Goal: Task Accomplishment & Management: Manage account settings

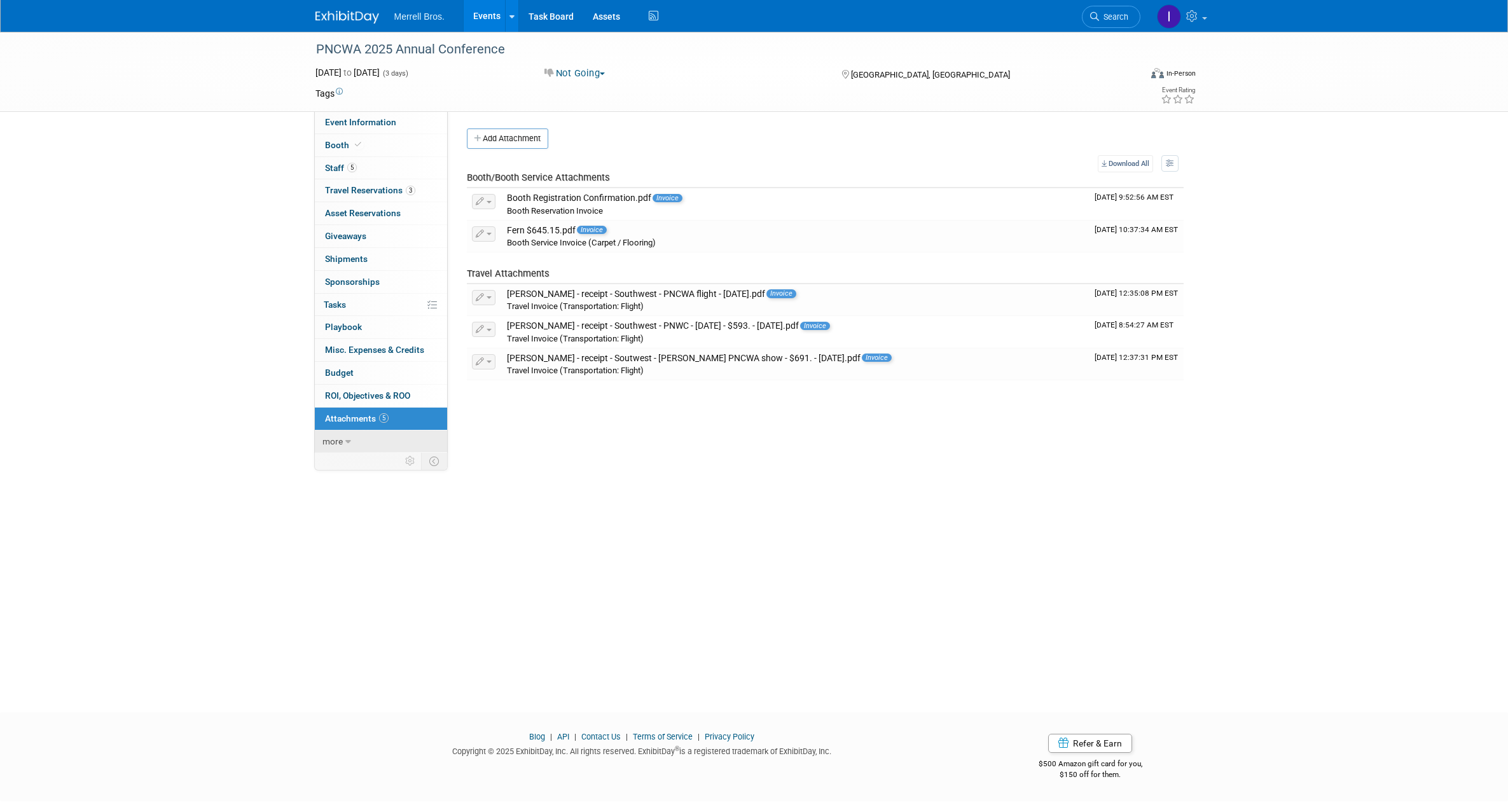
click at [347, 442] on icon at bounding box center [348, 442] width 5 height 9
click at [499, 139] on button "Add Attachment" at bounding box center [507, 139] width 81 height 20
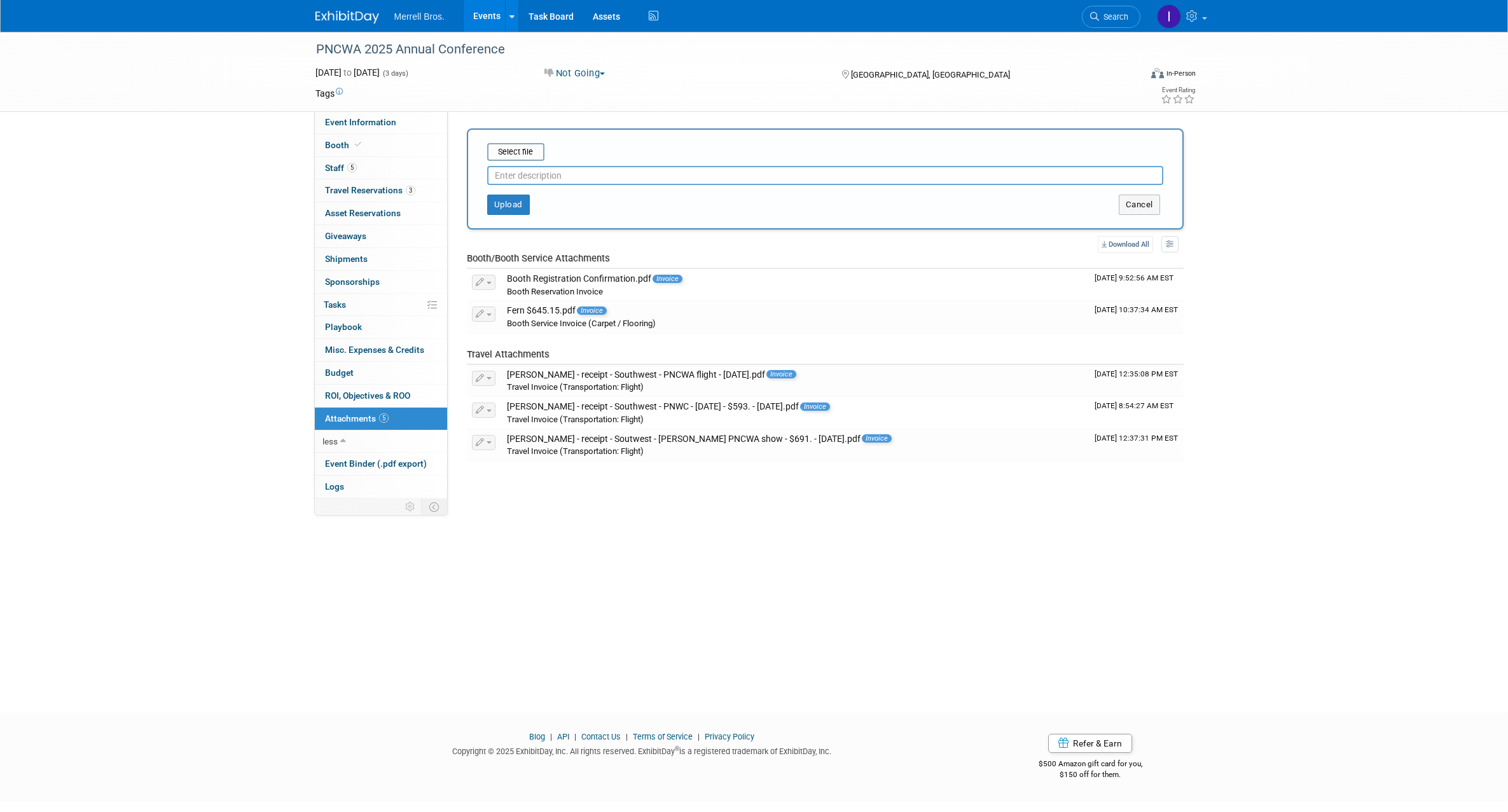
click at [634, 175] on input "text" at bounding box center [825, 176] width 676 height 19
type input "[PERSON_NAME][GEOGRAPHIC_DATA][PERSON_NAME]"
click at [509, 154] on input "file" at bounding box center [468, 152] width 152 height 15
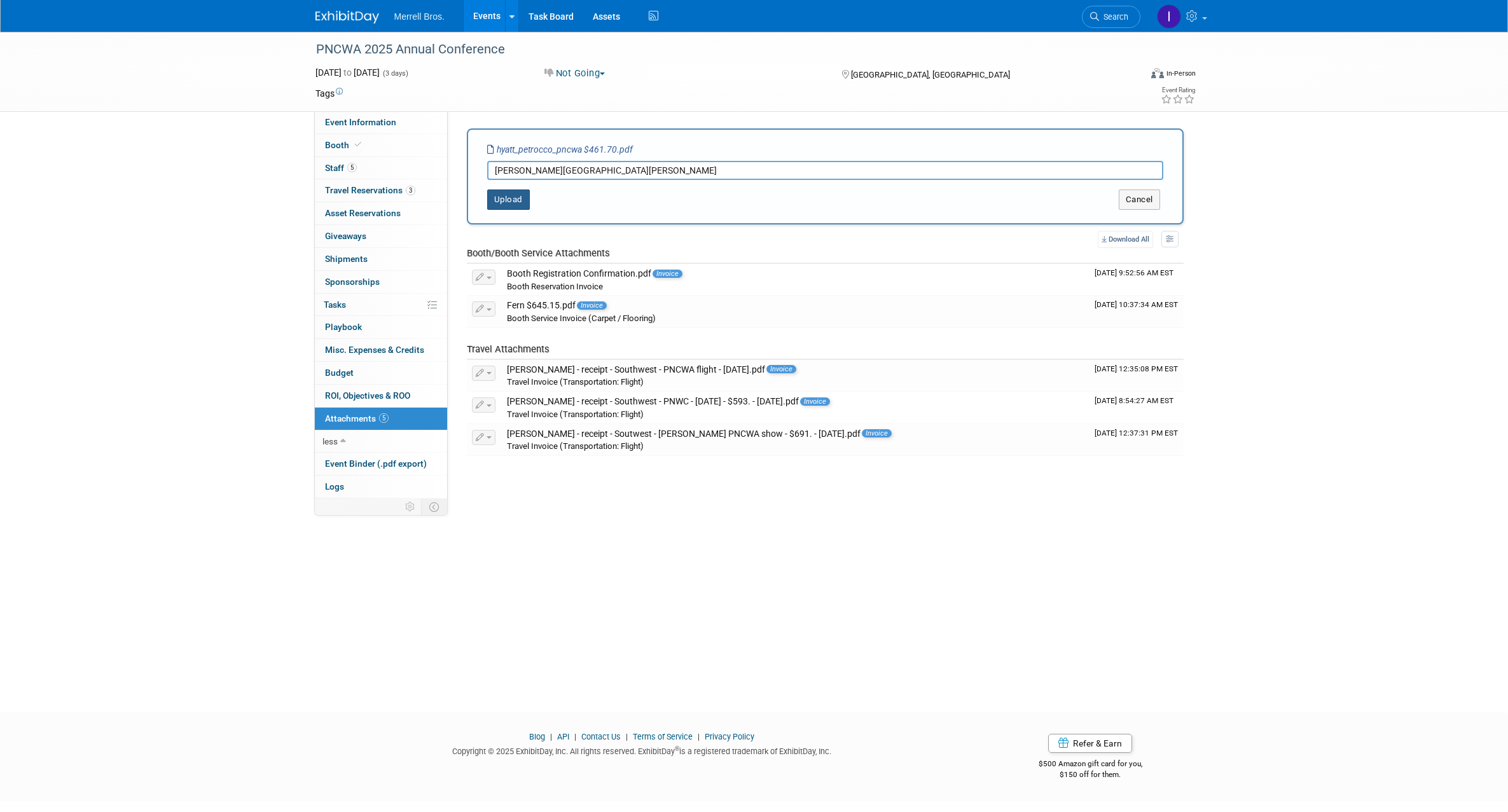
click at [506, 201] on button "Upload" at bounding box center [508, 199] width 42 height 20
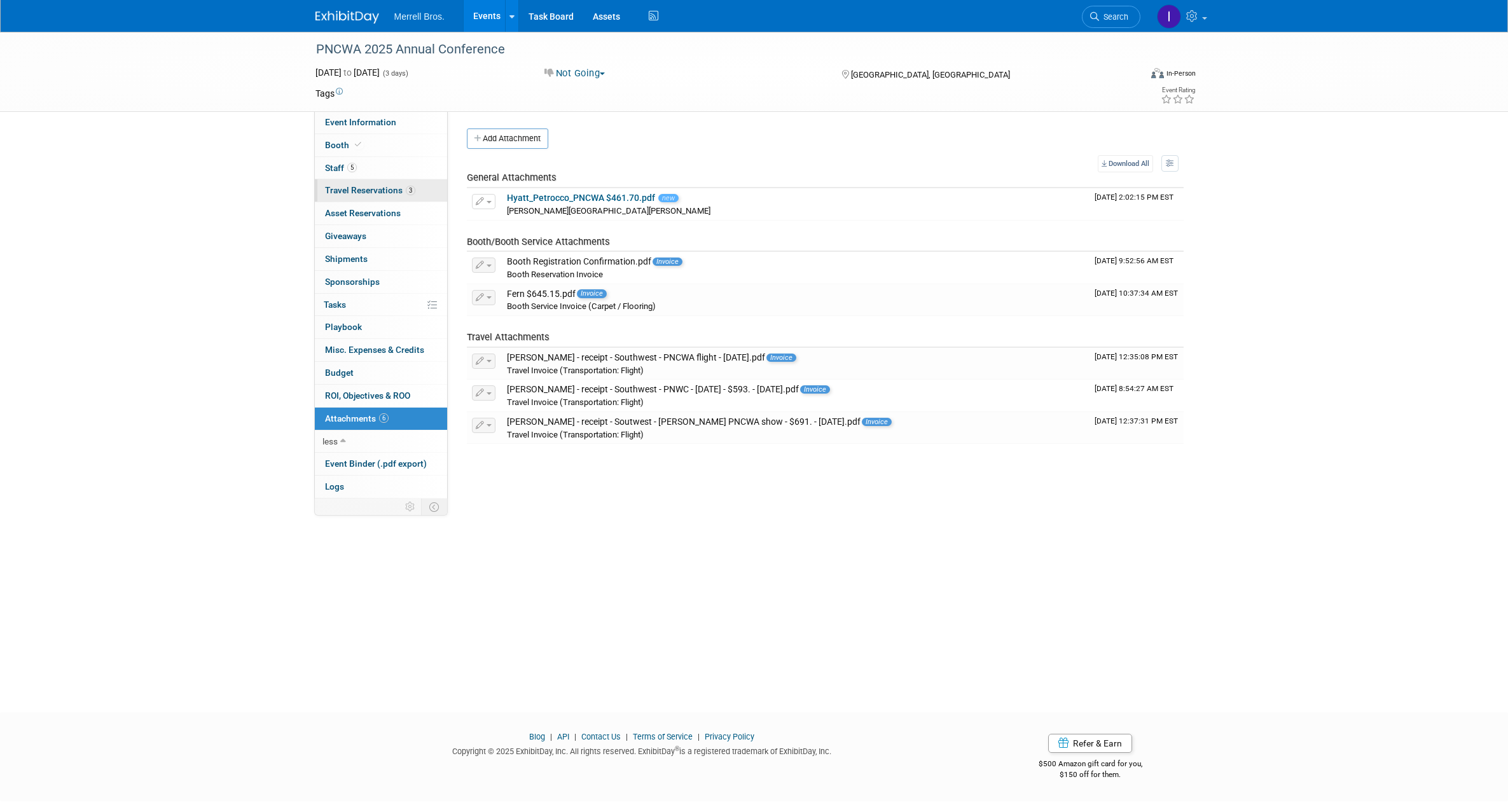
click at [368, 191] on span "Travel Reservations 3" at bounding box center [370, 190] width 90 height 10
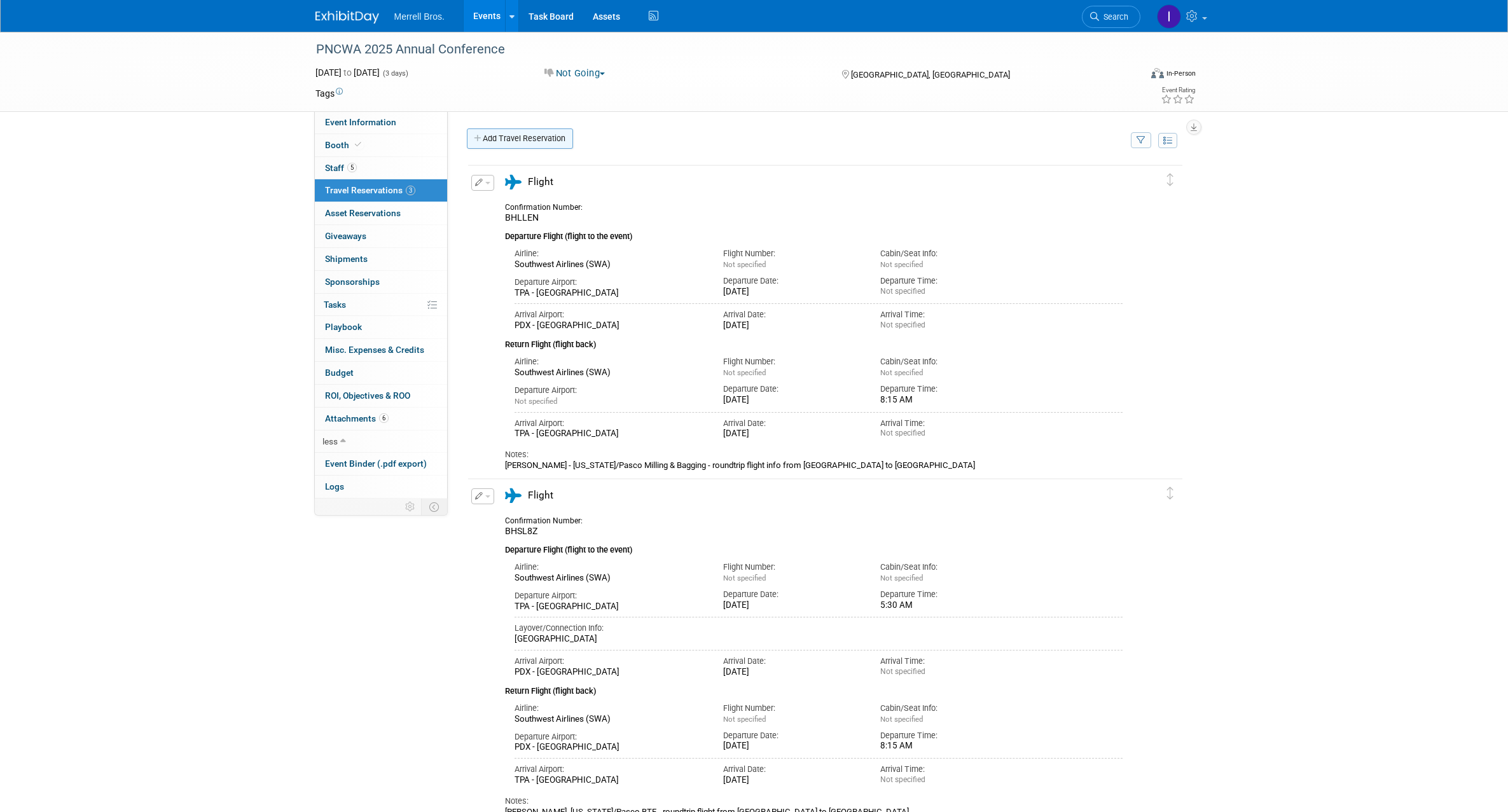
click at [488, 141] on link "Add Travel Reservation" at bounding box center [520, 139] width 107 height 20
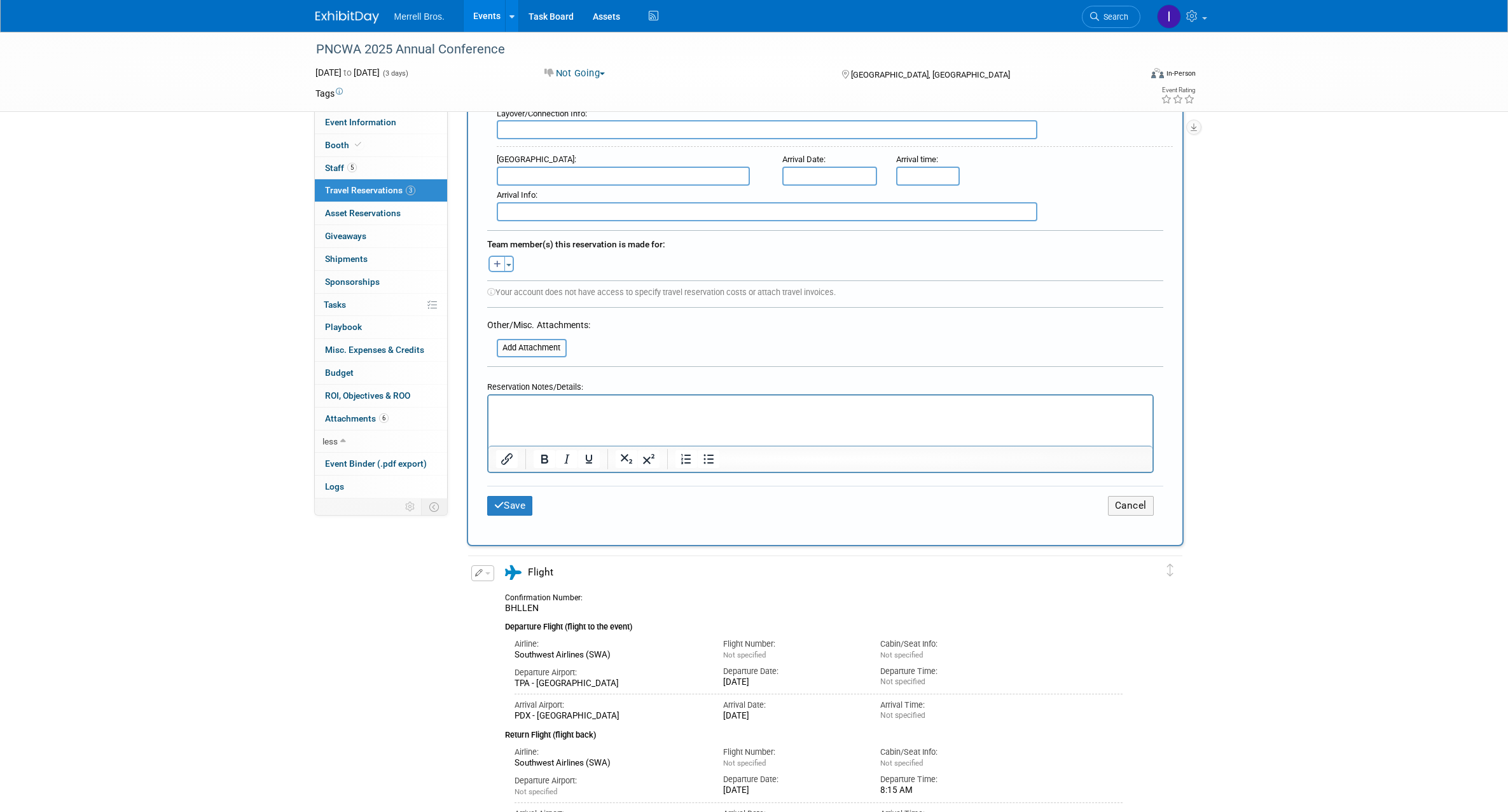
scroll to position [502, 0]
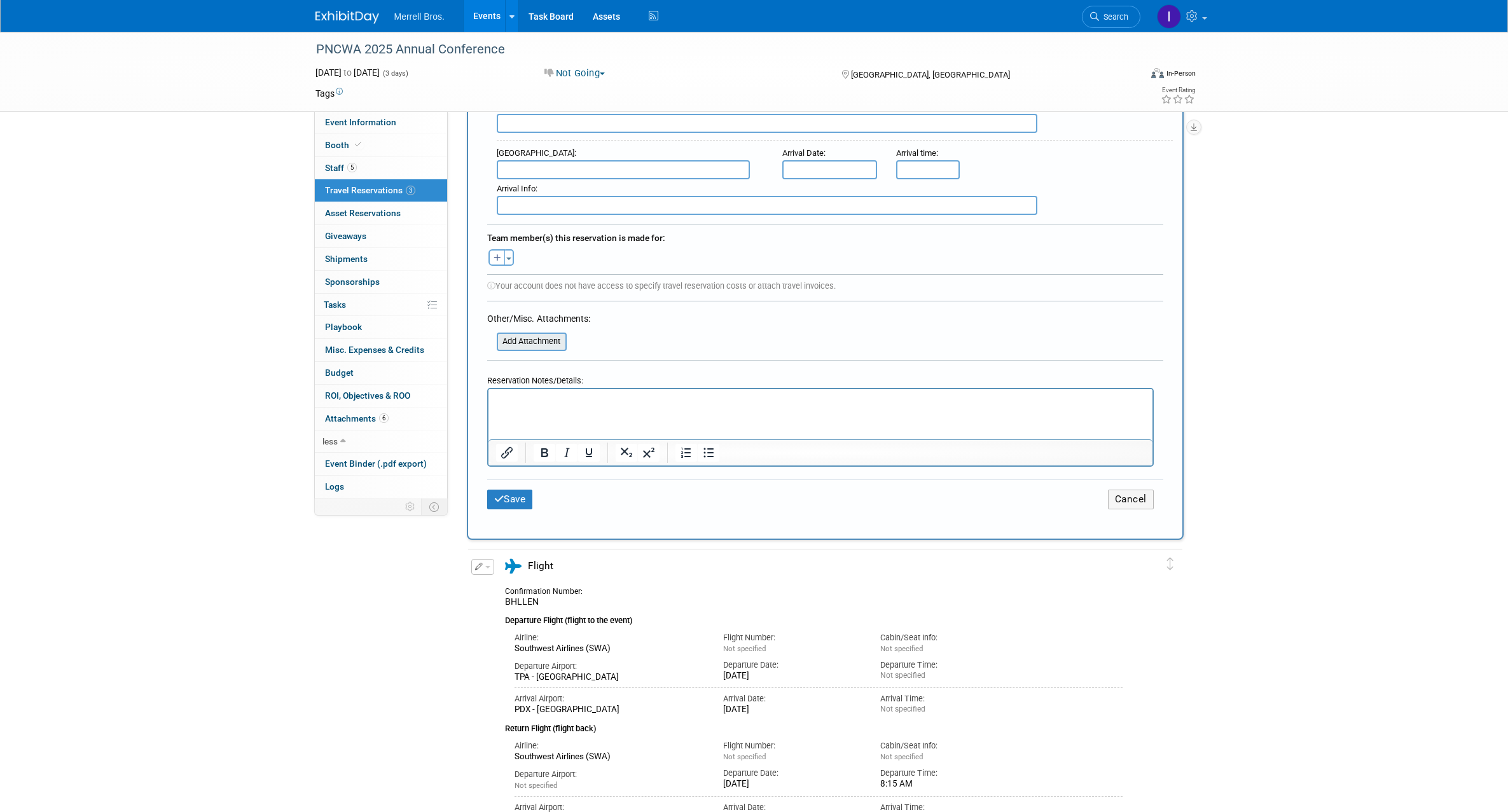
click at [551, 345] on input "file" at bounding box center [490, 341] width 152 height 15
click at [535, 342] on input "file" at bounding box center [490, 341] width 152 height 15
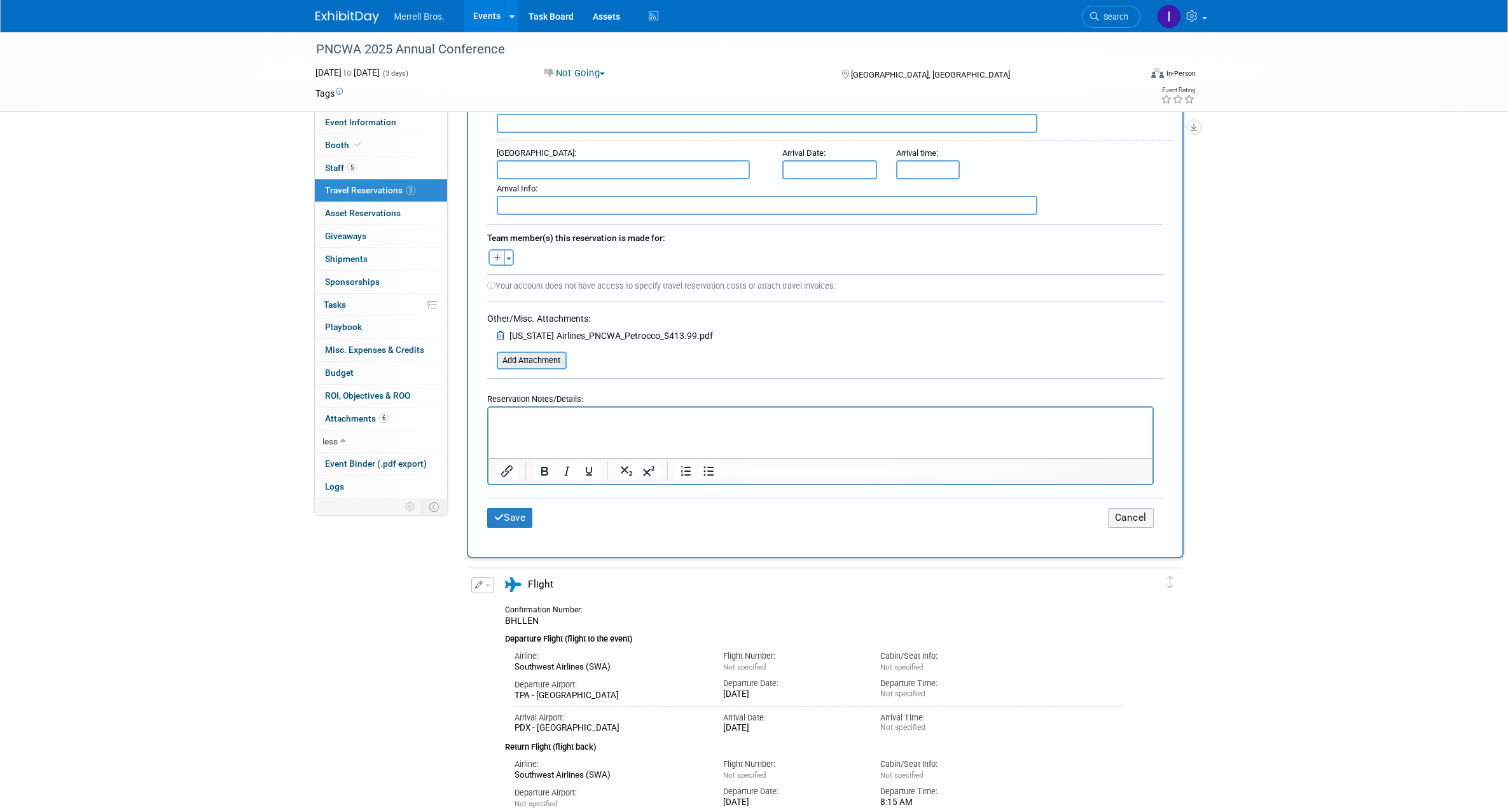
click at [555, 363] on input "file" at bounding box center [490, 361] width 152 height 15
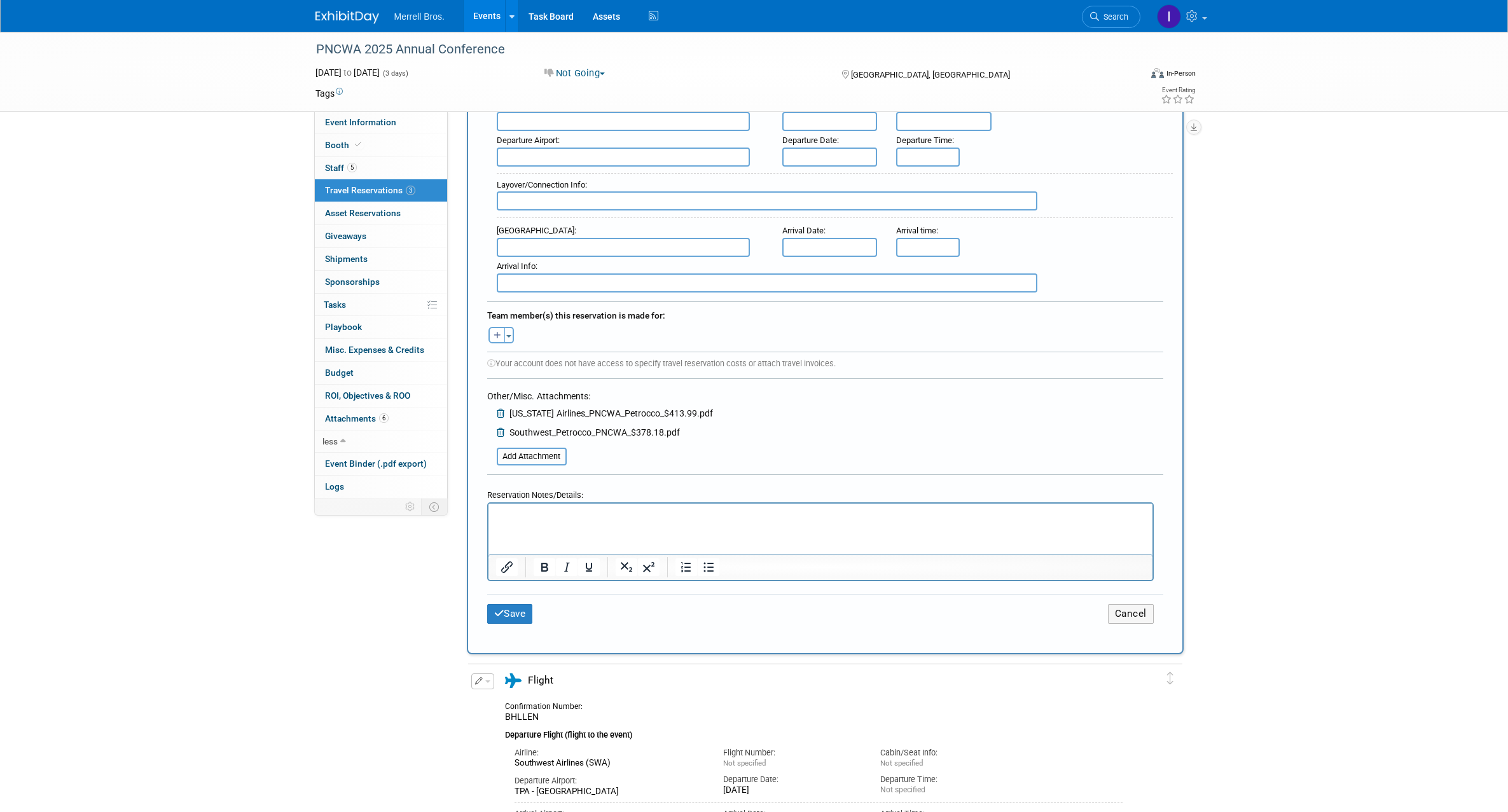
scroll to position [428, 0]
click at [501, 335] on button "button" at bounding box center [497, 332] width 16 height 16
select select
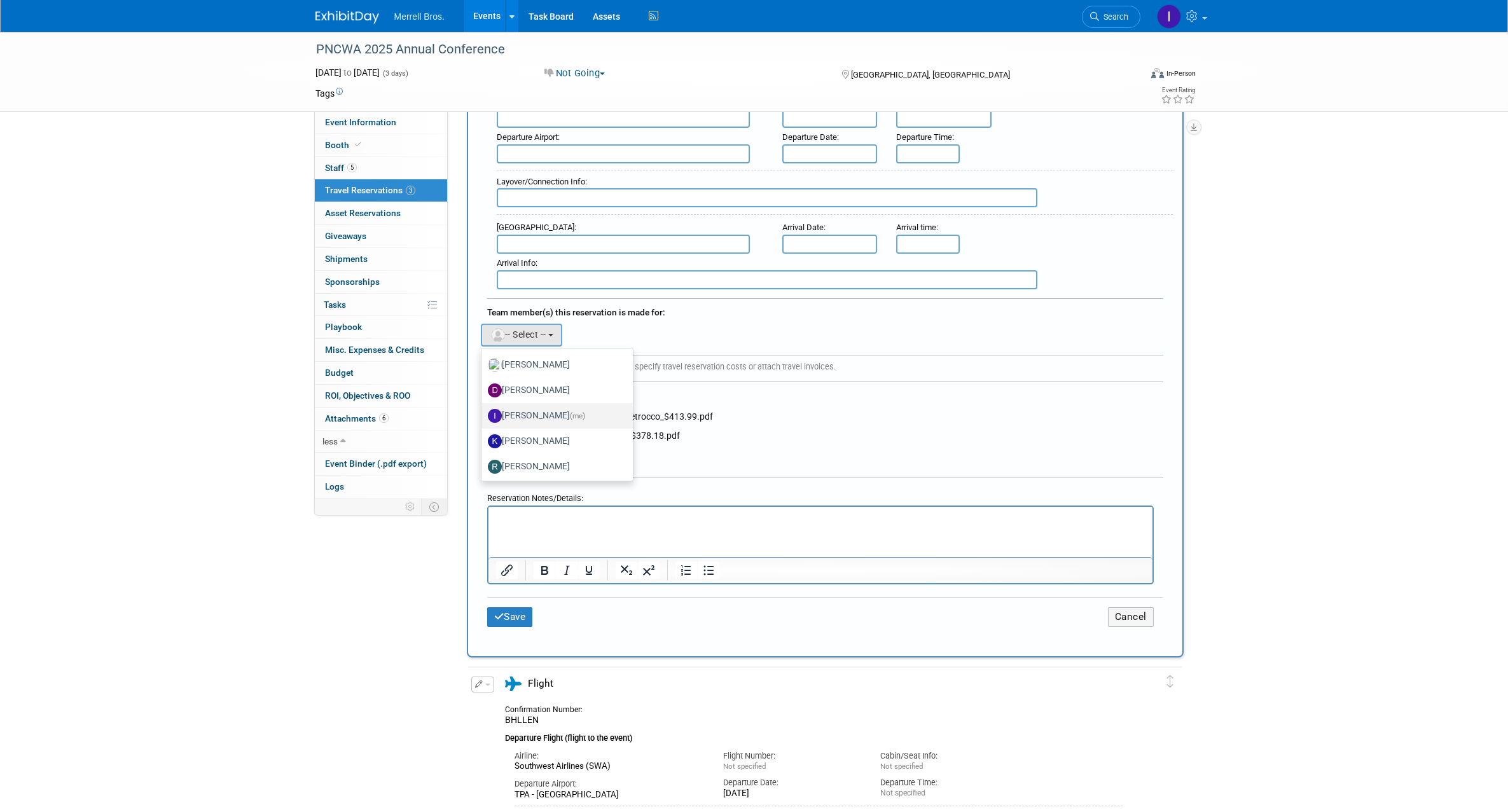
scroll to position [159, 0]
click at [543, 408] on label "[PERSON_NAME] (me)" at bounding box center [554, 412] width 133 height 20
click at [484, 408] on input "[PERSON_NAME] (me)" at bounding box center [479, 410] width 8 height 8
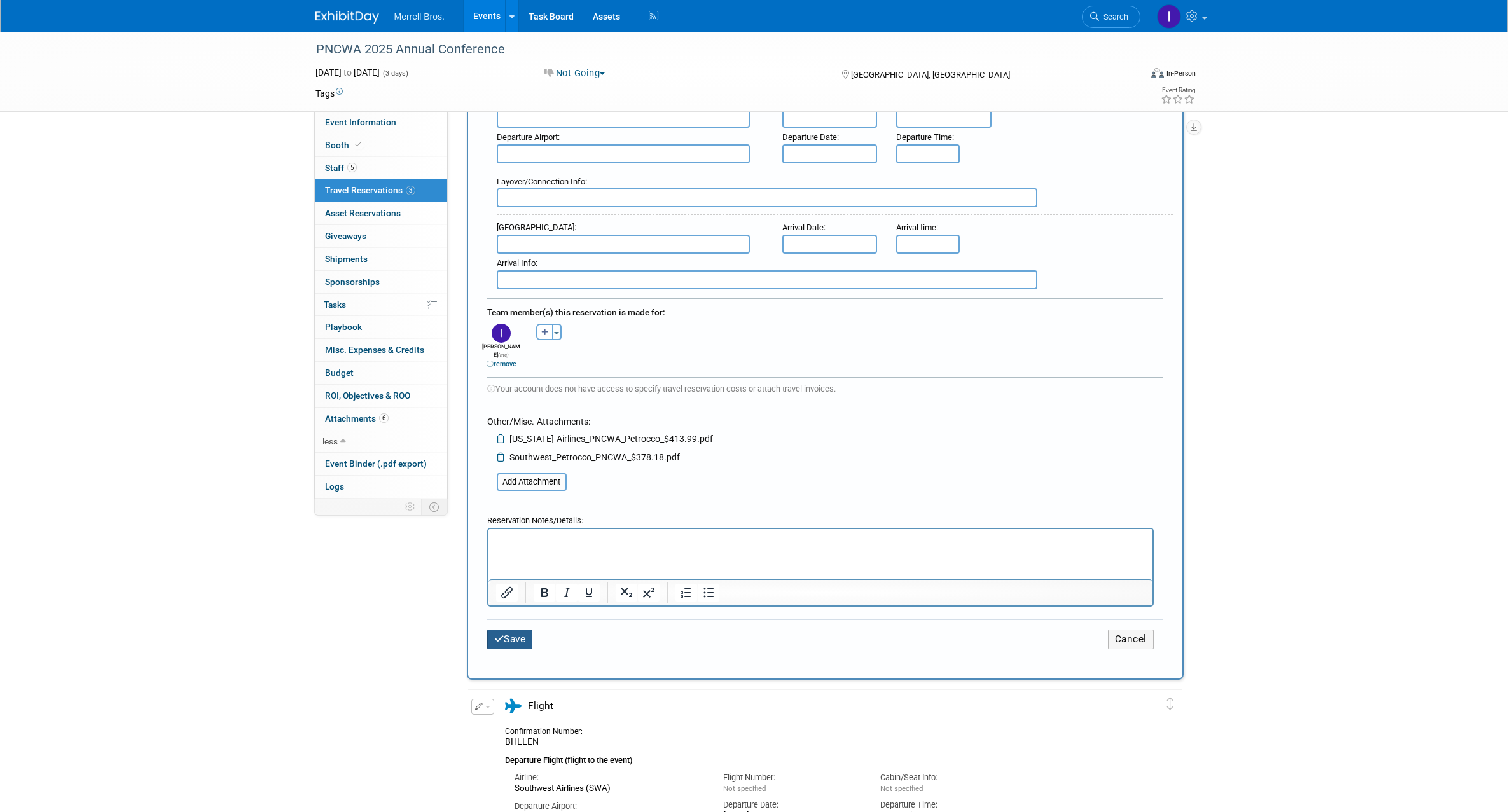
click at [527, 630] on button "Save" at bounding box center [509, 639] width 46 height 20
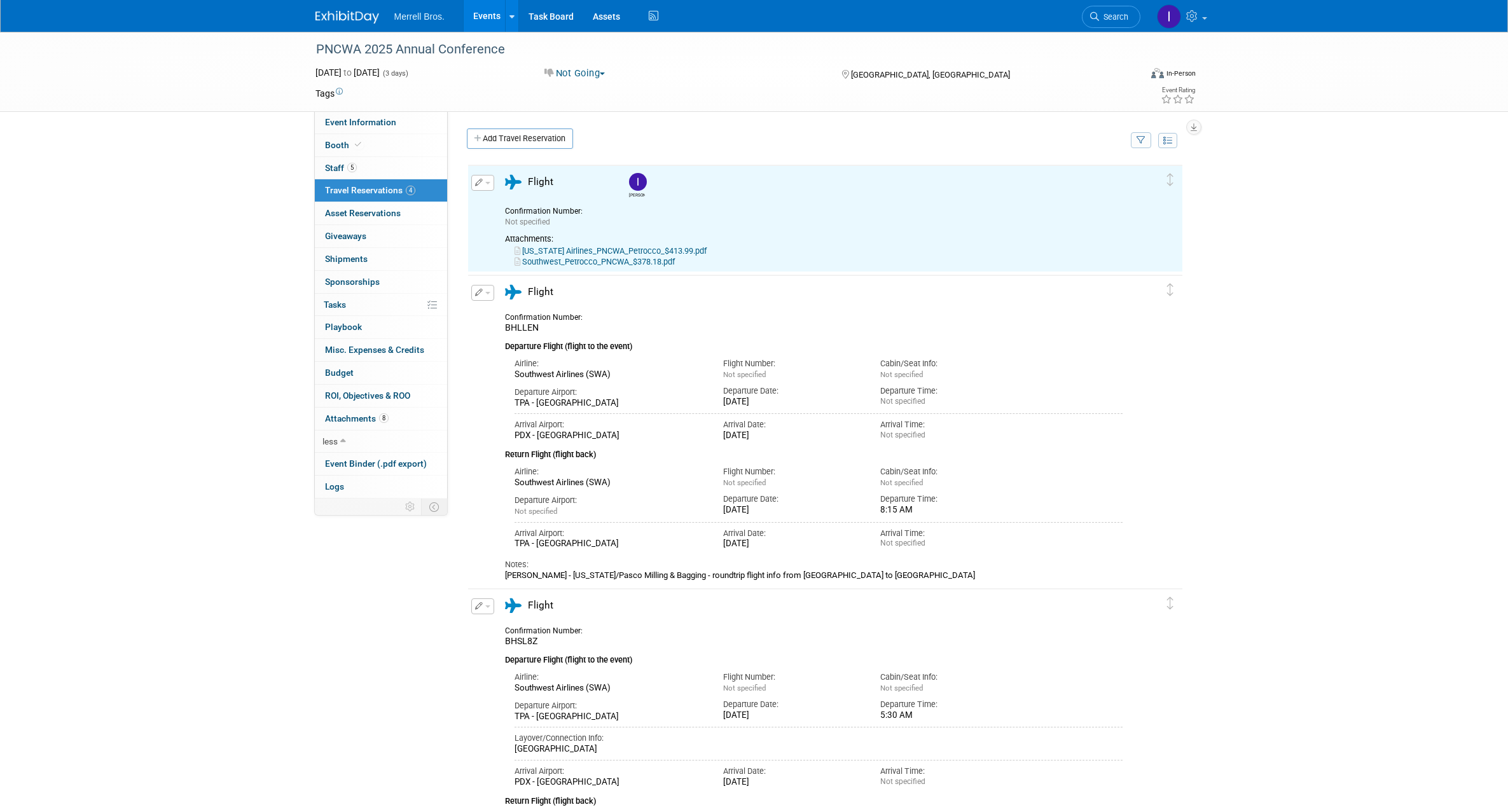
scroll to position [0, 0]
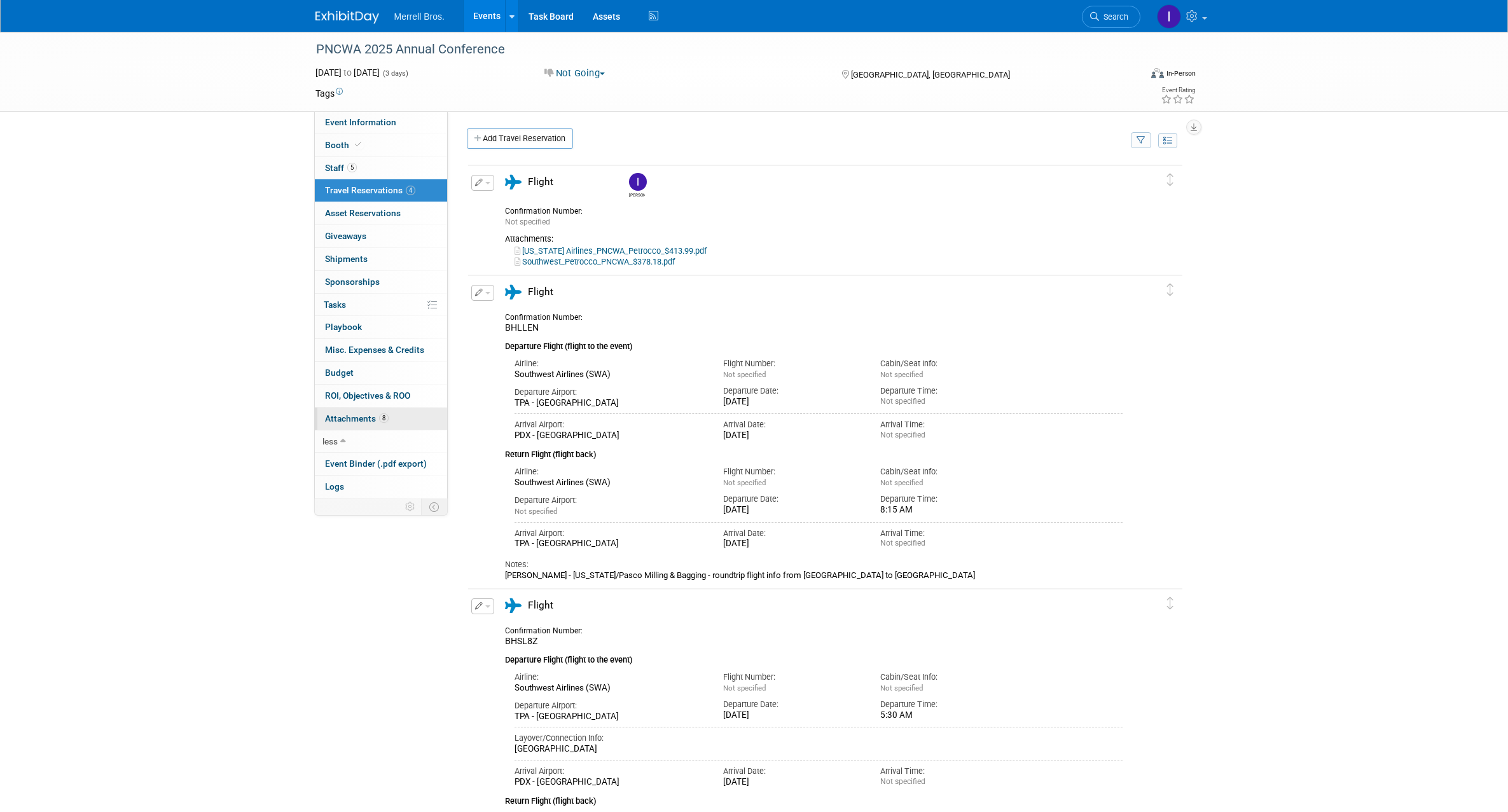
click at [363, 418] on span "Attachments 8" at bounding box center [357, 418] width 64 height 10
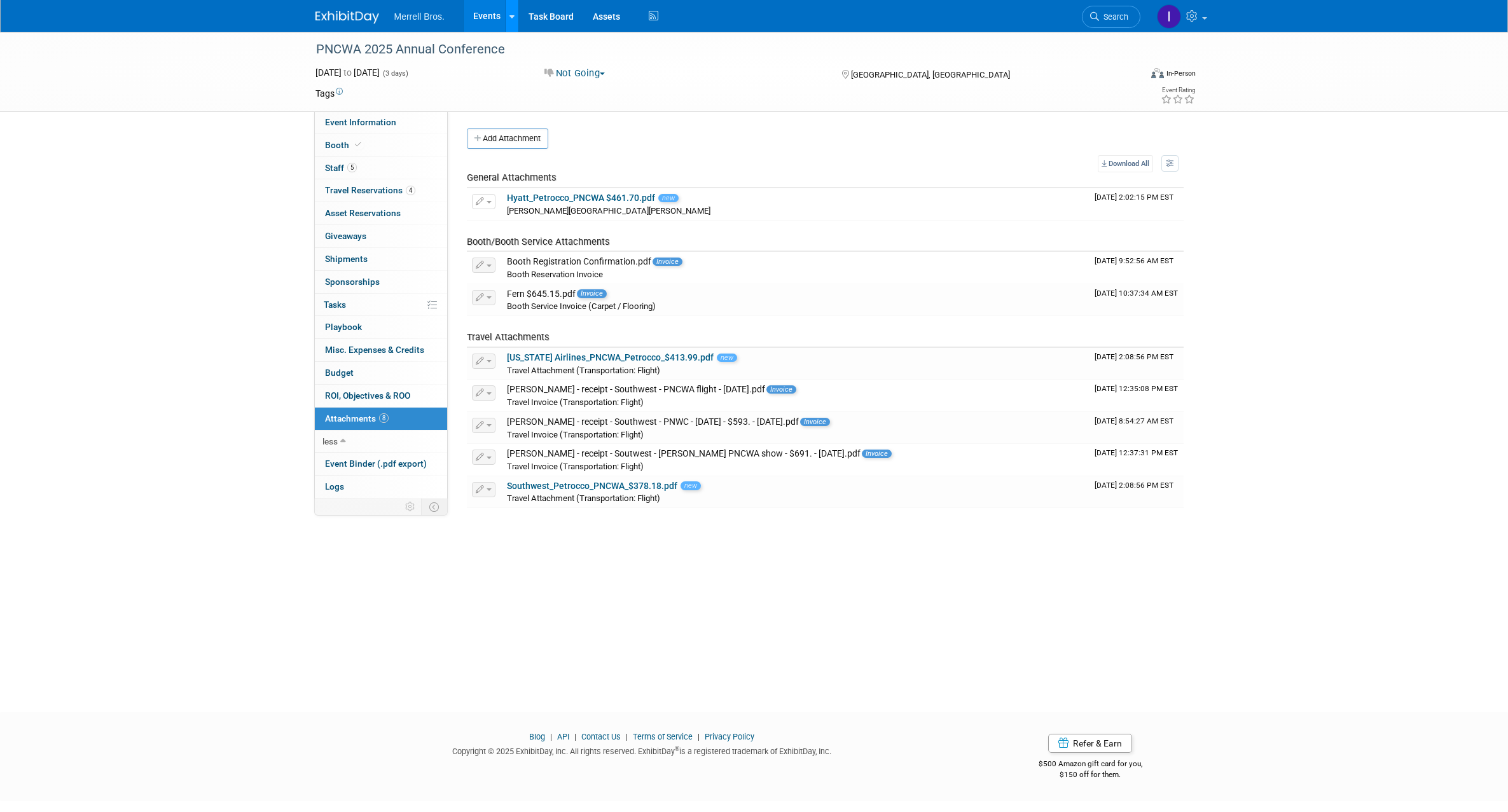
click at [506, 14] on link at bounding box center [512, 16] width 14 height 32
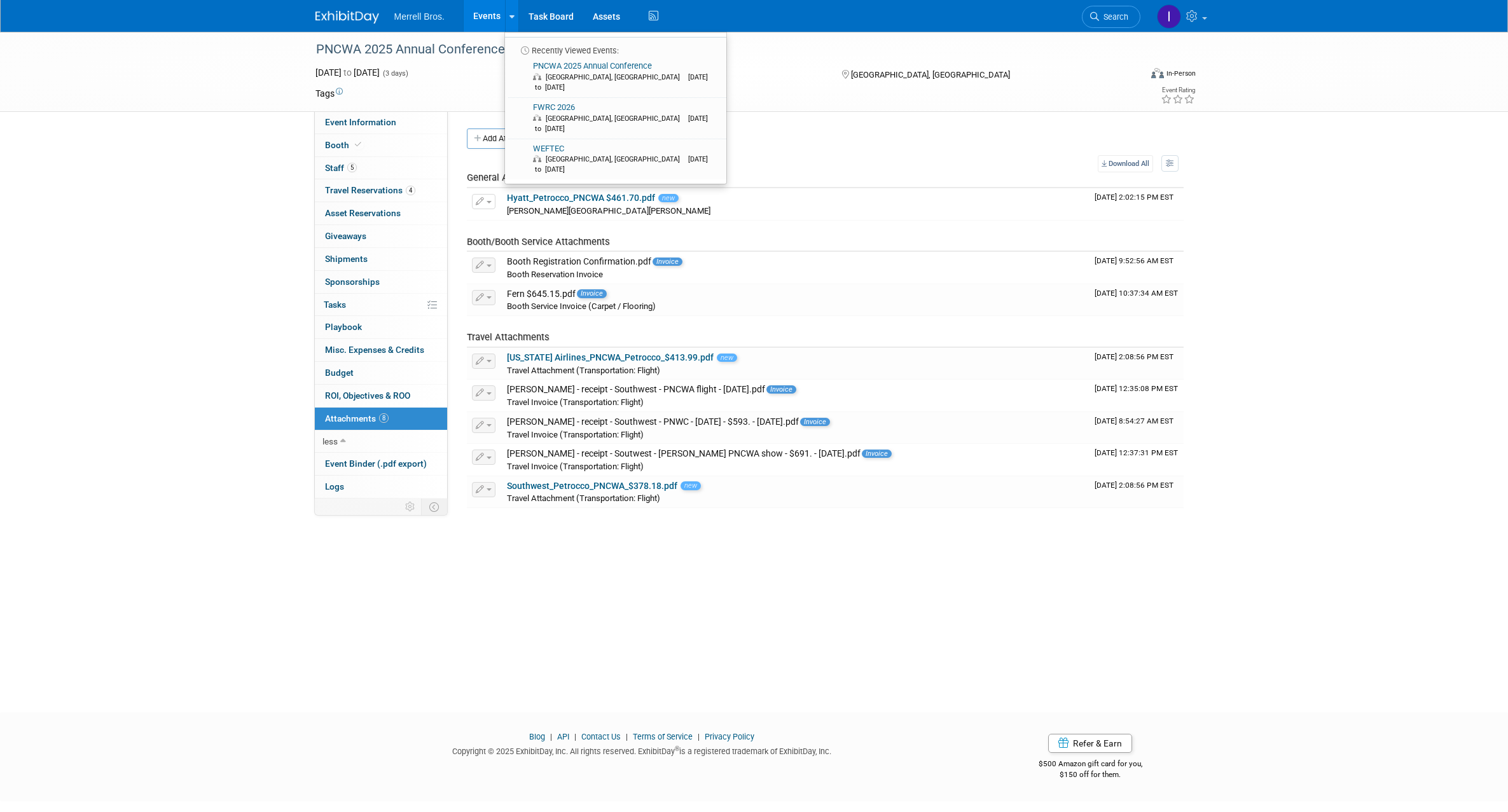
click at [543, 139] on link "WEFTEC [GEOGRAPHIC_DATA], [GEOGRAPHIC_DATA] [DATE] to [DATE]" at bounding box center [615, 160] width 212 height 41
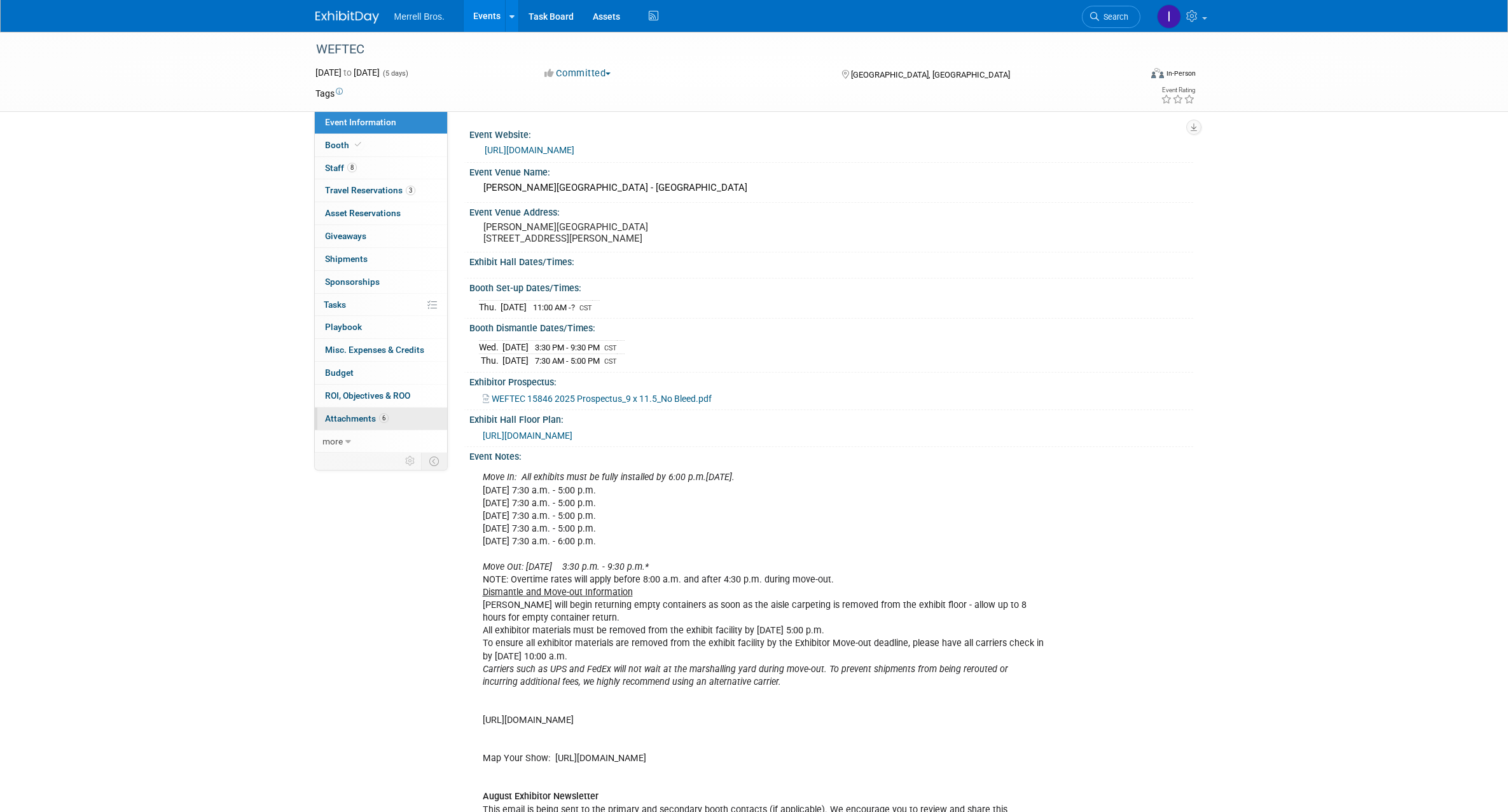
click at [354, 421] on span "Attachments 6" at bounding box center [357, 418] width 64 height 10
